Goal: Obtain resource: Obtain resource

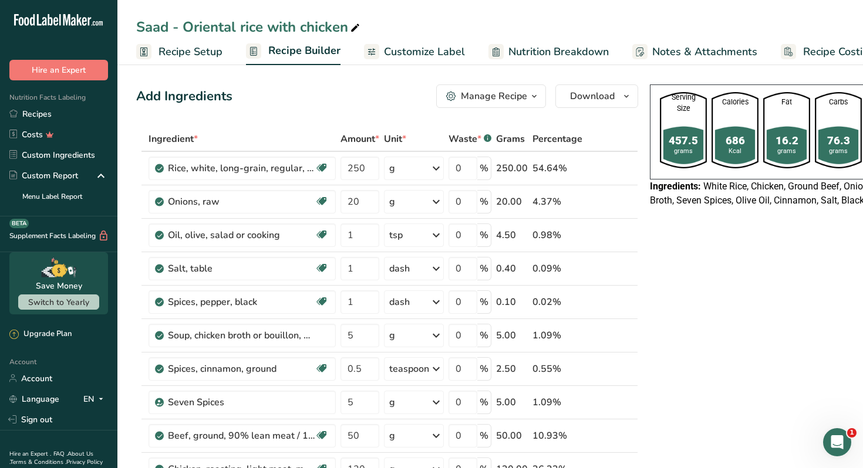
click at [85, 107] on link "Recipes" at bounding box center [58, 114] width 117 height 21
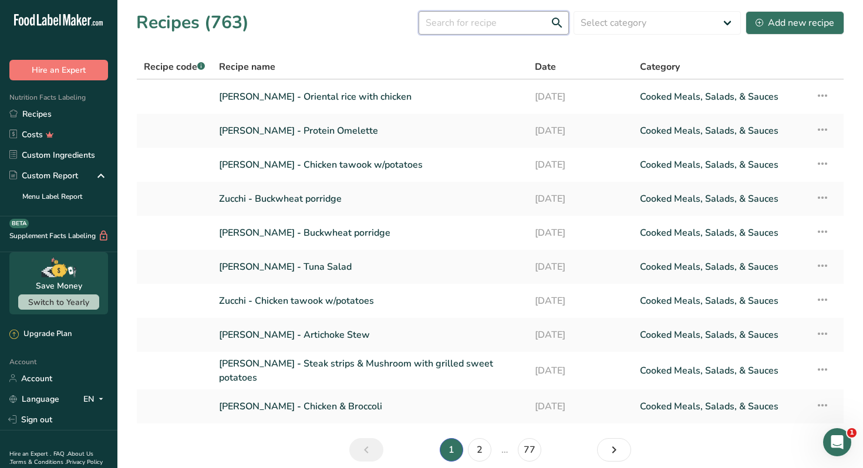
click at [491, 22] on input "text" at bounding box center [493, 22] width 150 height 23
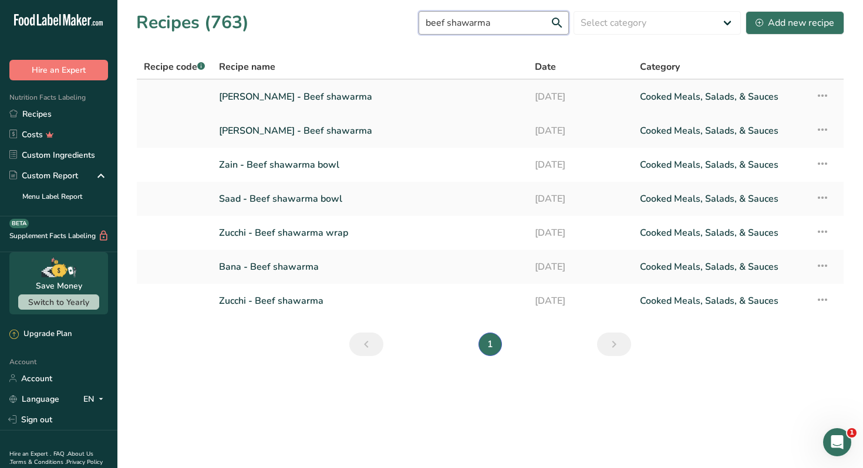
type input "beef shawarma"
click at [318, 93] on link "[PERSON_NAME] - Beef shawarma" at bounding box center [370, 97] width 302 height 25
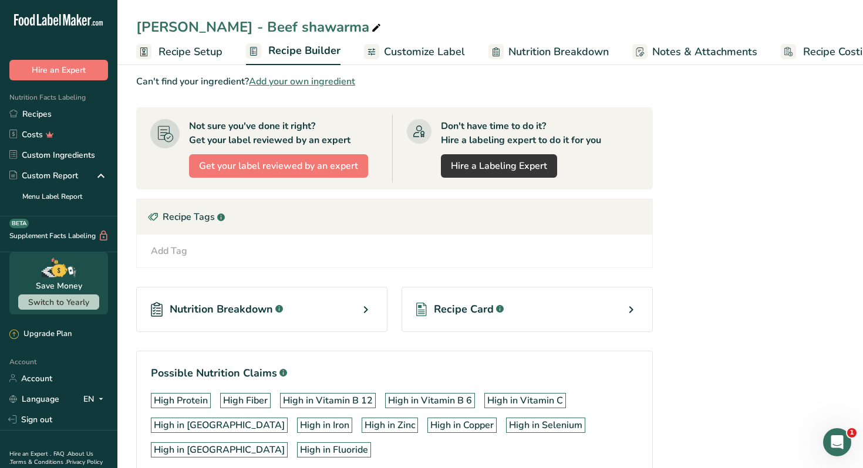
scroll to position [565, 0]
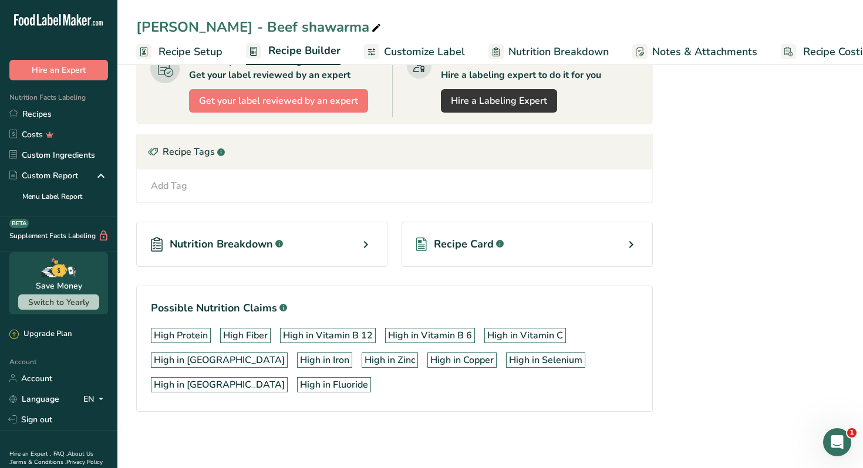
click at [609, 245] on div "Recipe Card .a-a{fill:#347362;}.b-a{fill:#fff;}" at bounding box center [526, 244] width 251 height 45
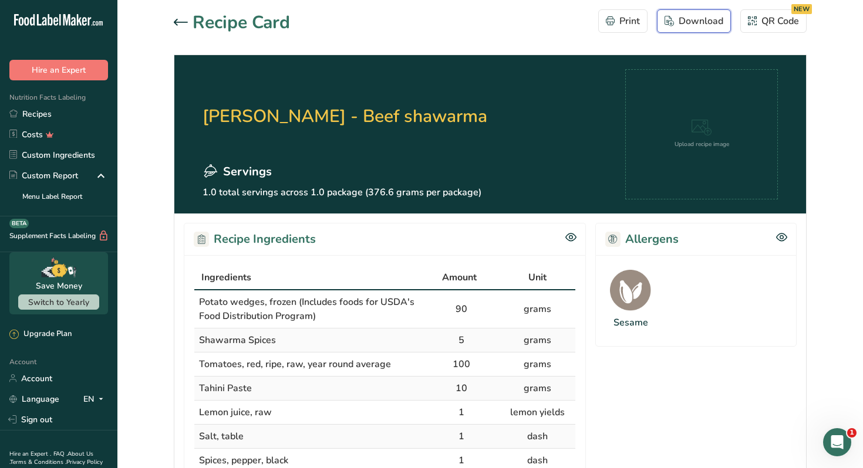
click at [670, 19] on icon "button" at bounding box center [668, 21] width 9 height 11
click at [364, 86] on h2 "[PERSON_NAME] - Beef shawarma" at bounding box center [344, 116] width 285 height 94
click at [181, 17] on div at bounding box center [183, 23] width 19 height 14
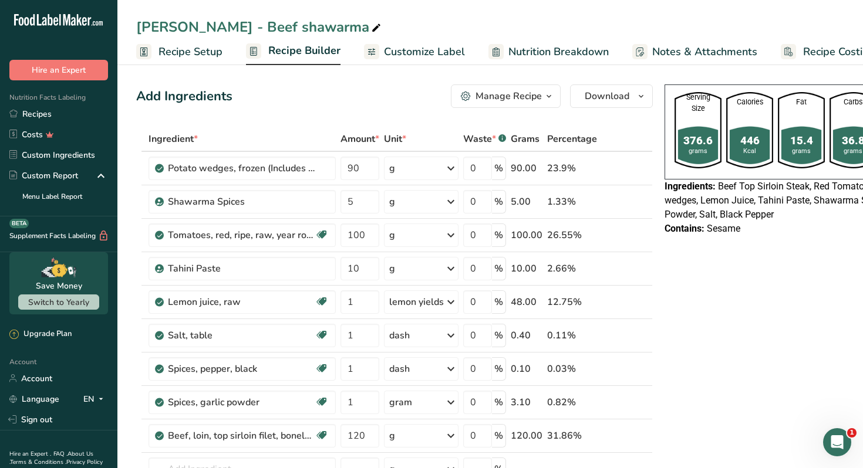
click at [304, 49] on span "Recipe Builder" at bounding box center [304, 51] width 72 height 16
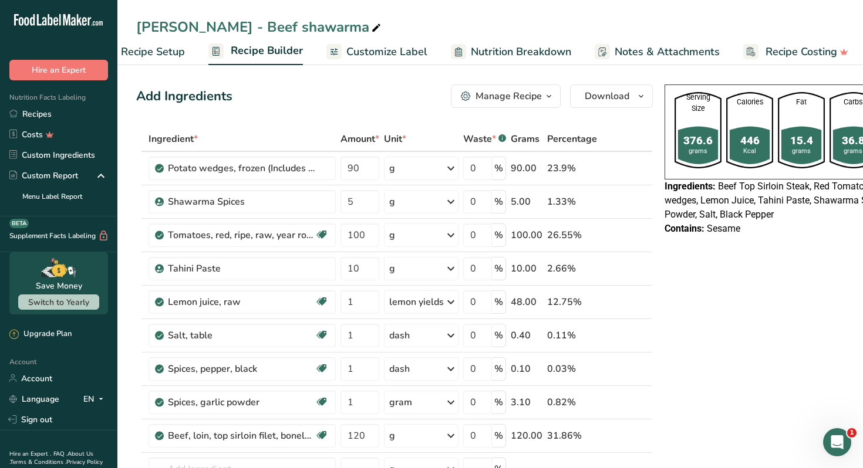
scroll to position [0, 41]
click at [374, 54] on span "Customize Label" at bounding box center [383, 52] width 81 height 16
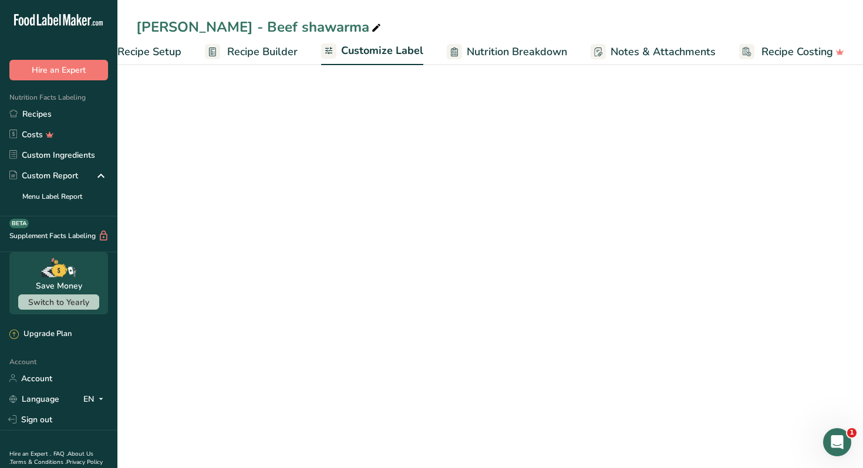
scroll to position [0, 41]
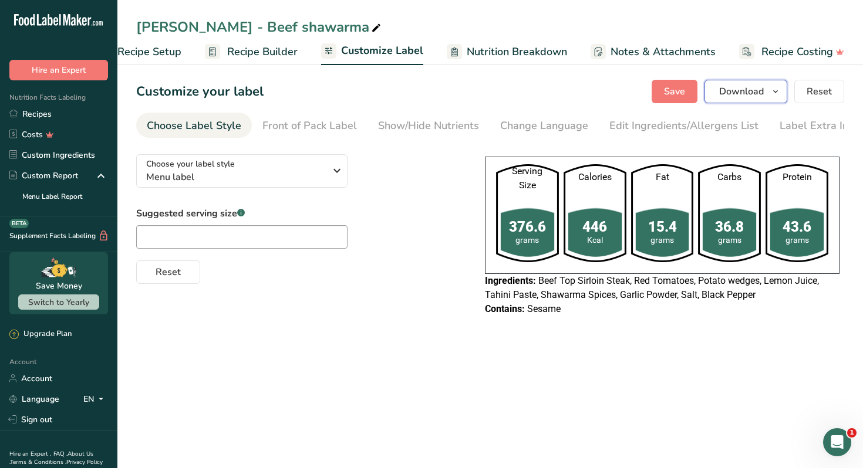
click at [764, 92] on span "Download" at bounding box center [741, 92] width 45 height 14
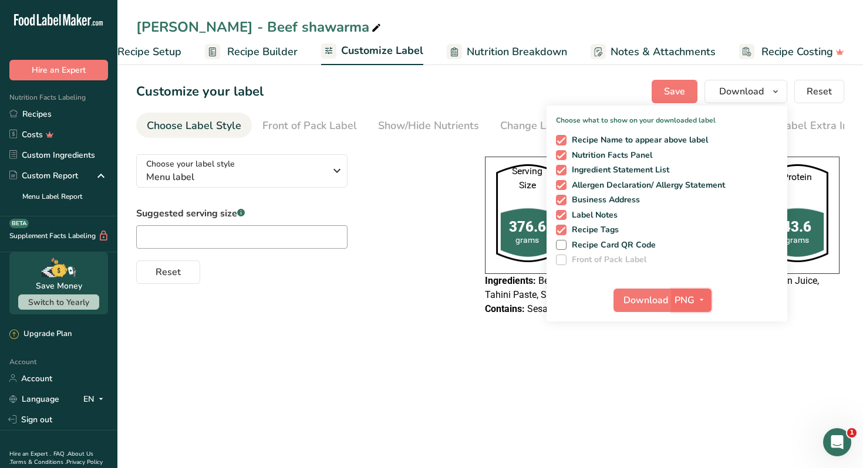
click at [692, 294] on span "PNG" at bounding box center [684, 300] width 20 height 14
click at [691, 382] on link "PDF" at bounding box center [693, 382] width 38 height 19
click at [654, 297] on span "Download" at bounding box center [646, 300] width 45 height 14
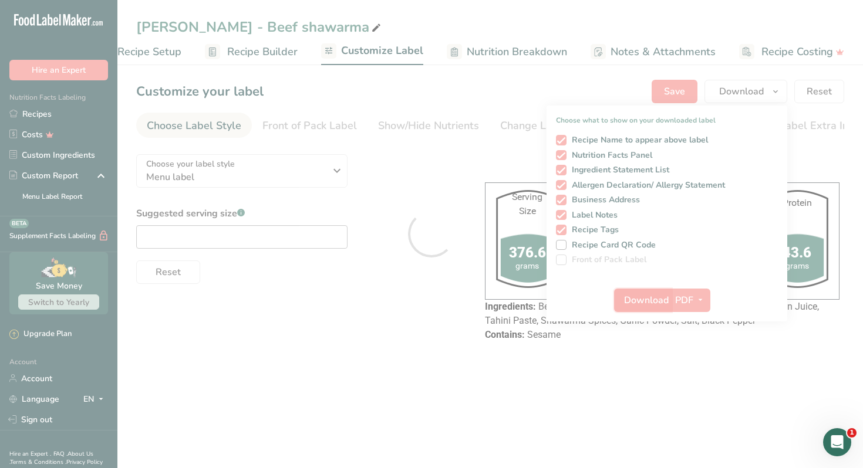
scroll to position [0, 0]
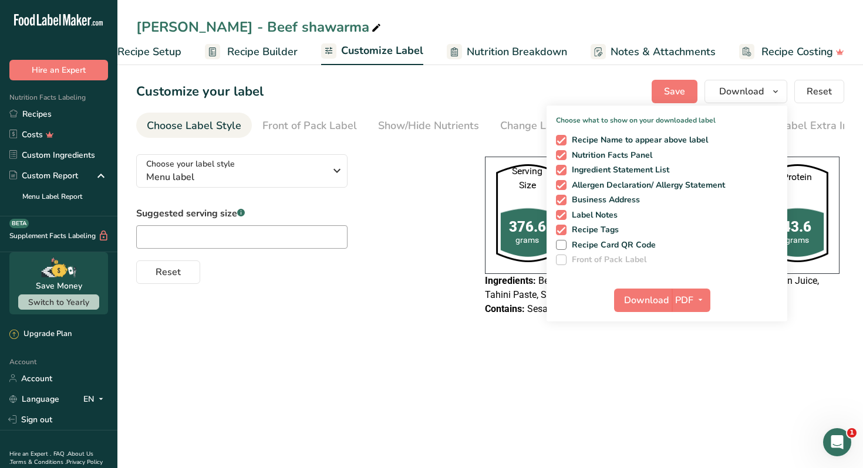
click at [464, 371] on main "[PERSON_NAME] - Beef shawarma Recipe Setup Recipe Builder Customize Label Nutri…" at bounding box center [431, 234] width 863 height 468
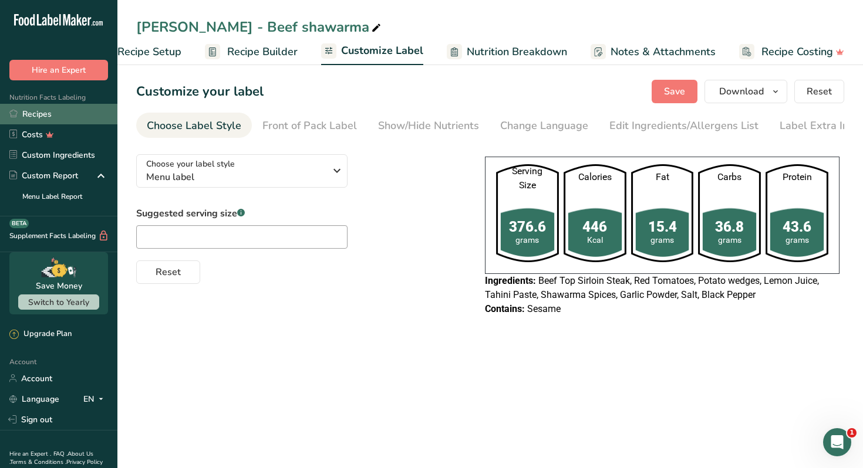
click at [26, 112] on link "Recipes" at bounding box center [58, 114] width 117 height 21
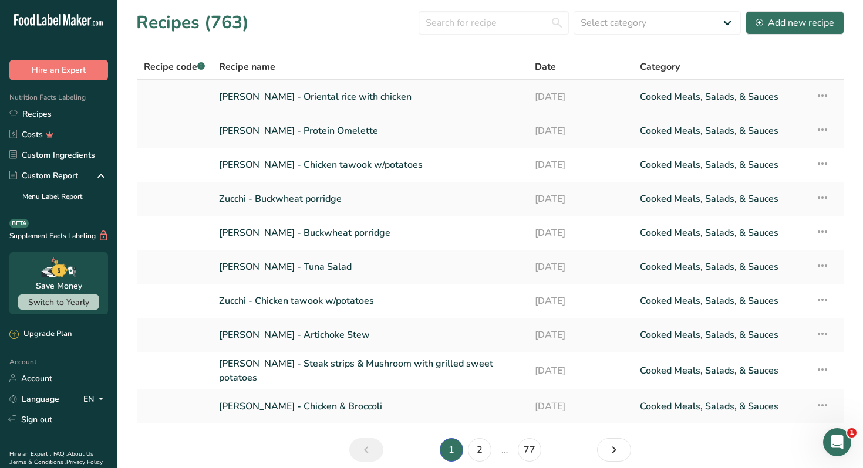
click at [319, 97] on link "[PERSON_NAME] - Oriental rice with chicken" at bounding box center [370, 97] width 302 height 25
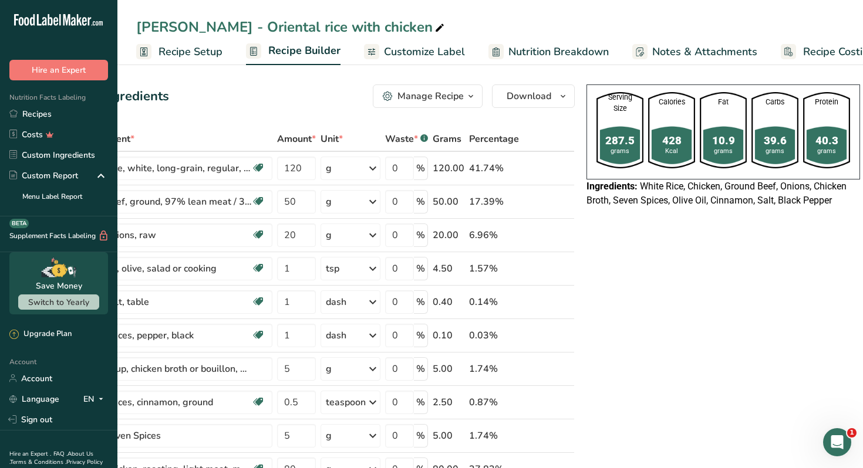
scroll to position [573, 0]
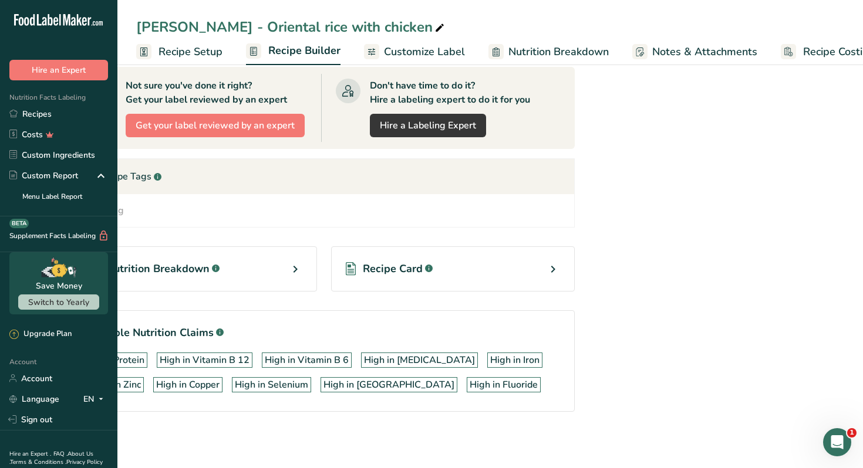
click at [556, 265] on icon at bounding box center [553, 269] width 14 height 21
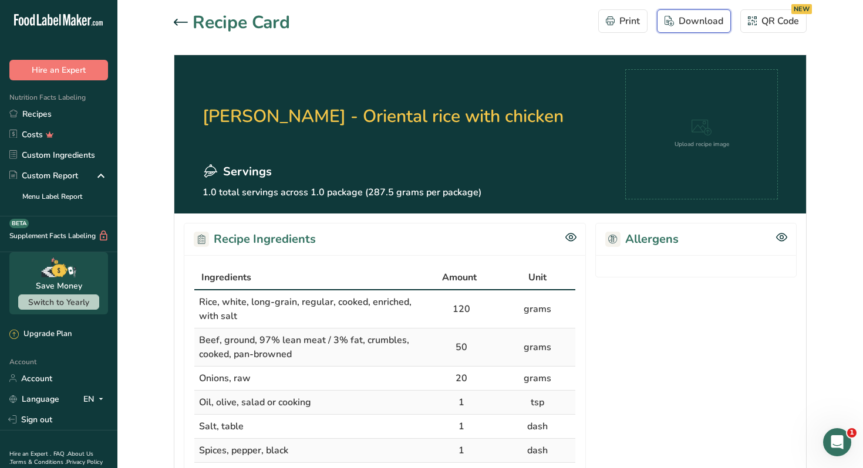
click at [680, 23] on div "Download" at bounding box center [693, 21] width 59 height 14
click at [183, 19] on icon at bounding box center [181, 22] width 14 height 7
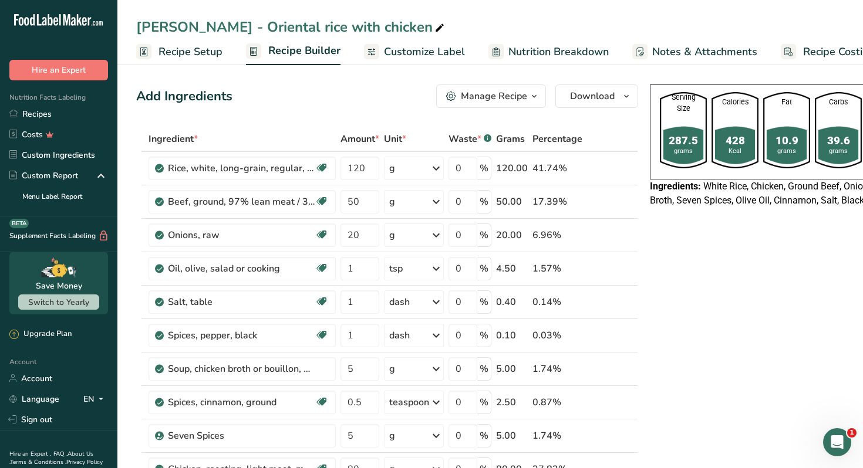
click at [423, 51] on span "Customize Label" at bounding box center [424, 52] width 81 height 16
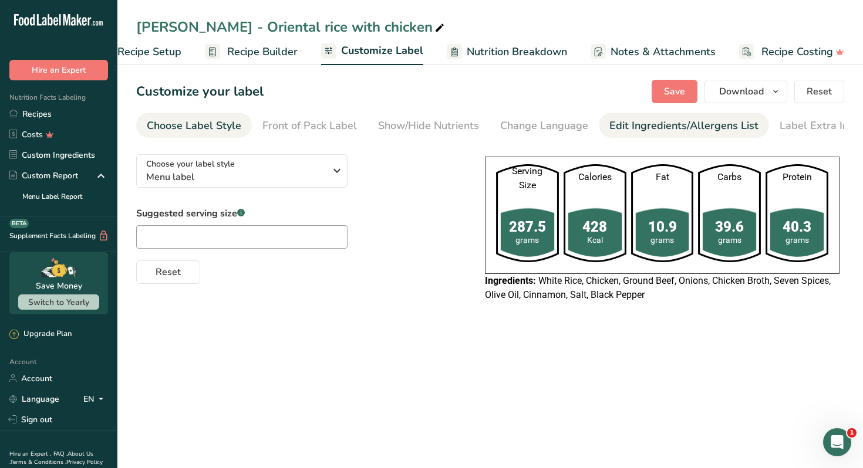
scroll to position [0, 41]
click at [761, 94] on span "Download" at bounding box center [741, 92] width 45 height 14
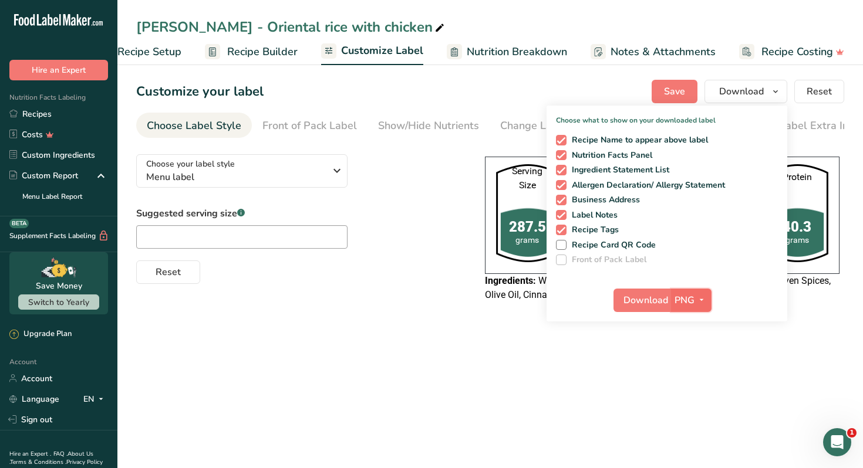
click at [689, 307] on span "PNG" at bounding box center [684, 300] width 20 height 14
click at [694, 383] on link "PDF" at bounding box center [693, 382] width 38 height 19
click at [634, 303] on span "Download" at bounding box center [646, 300] width 45 height 14
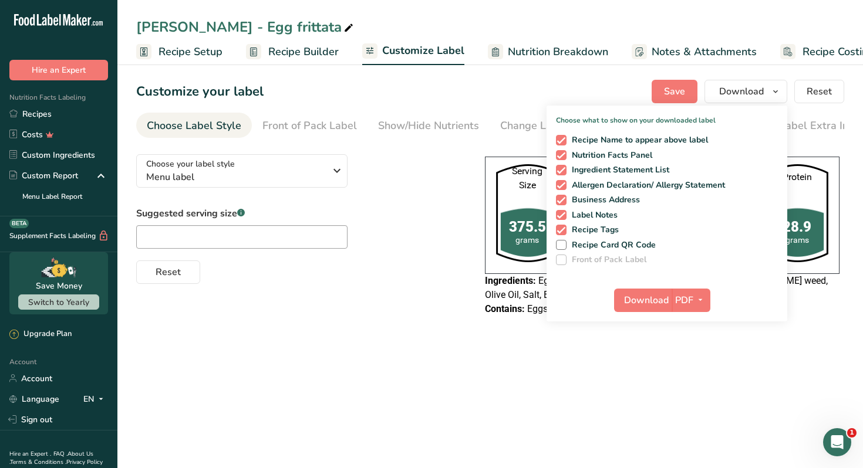
scroll to position [0, 41]
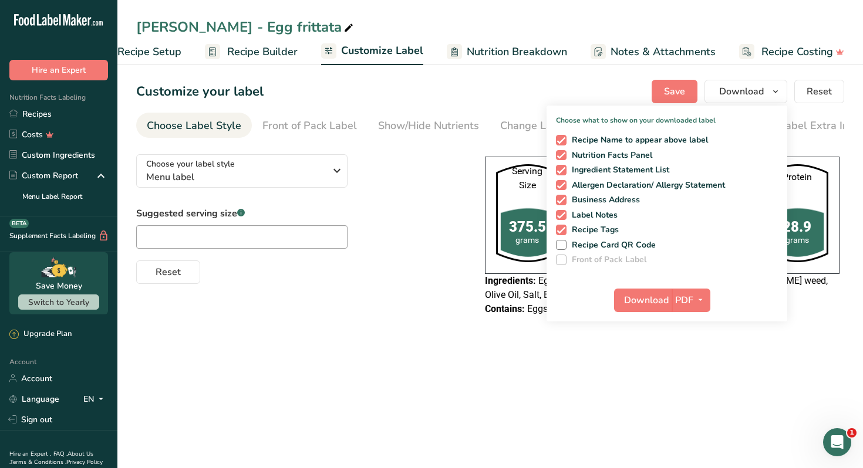
click at [418, 289] on div "Choose your label style Menu label USA (FDA) Standard FDA label Tabular FDA lab…" at bounding box center [490, 236] width 708 height 183
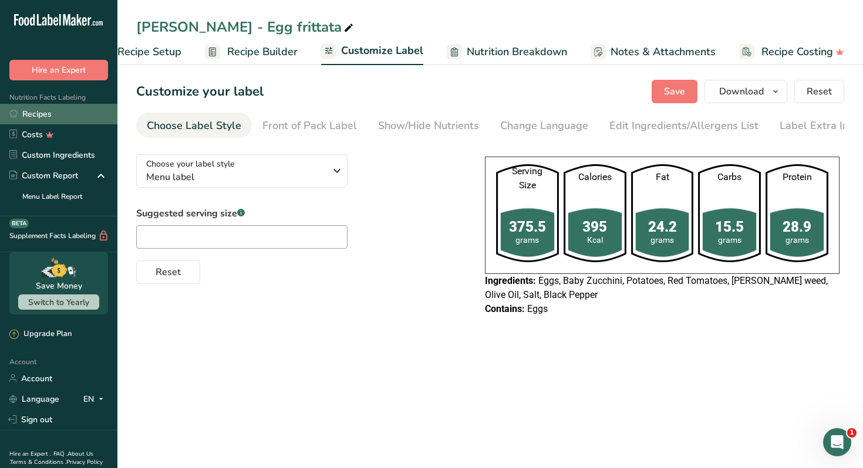
click at [64, 115] on link "Recipes" at bounding box center [58, 114] width 117 height 21
